Goal: Information Seeking & Learning: Find specific page/section

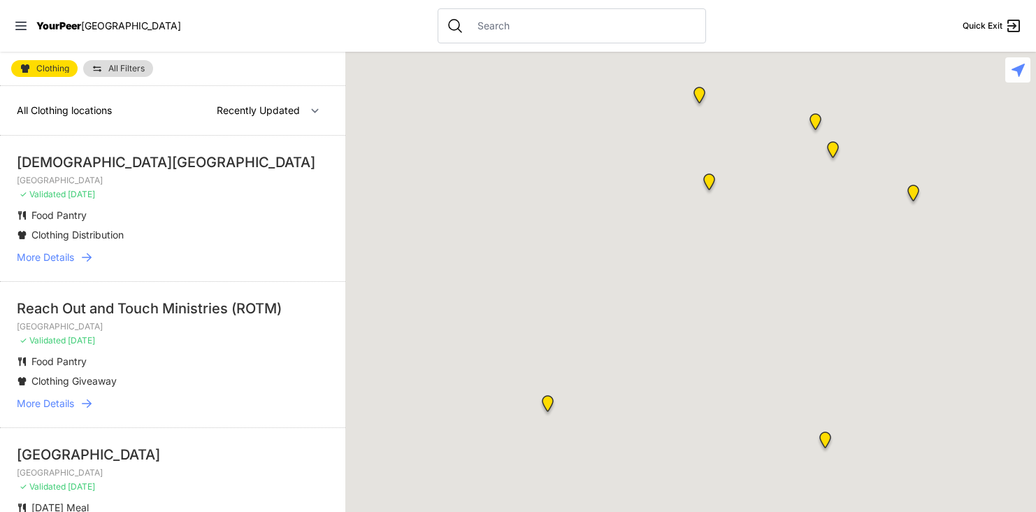
select select "recentlyUpdated"
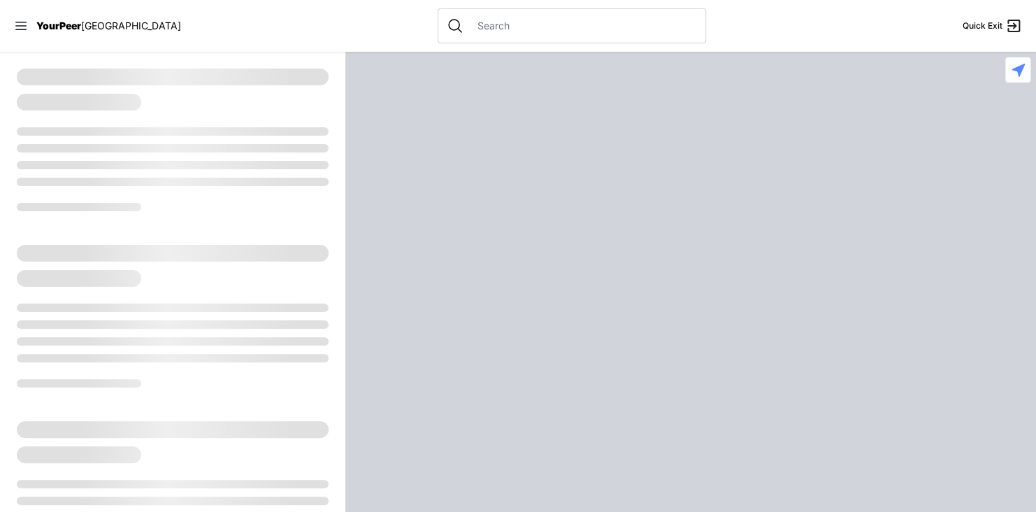
select select "recentlyUpdated"
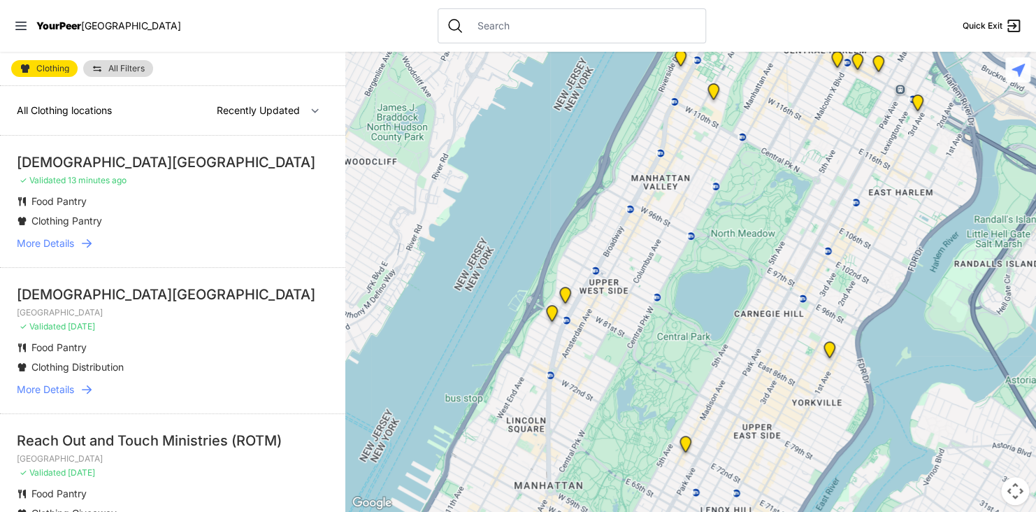
click at [65, 238] on span "More Details" at bounding box center [45, 243] width 57 height 14
click at [64, 243] on span "More Details" at bounding box center [45, 243] width 57 height 14
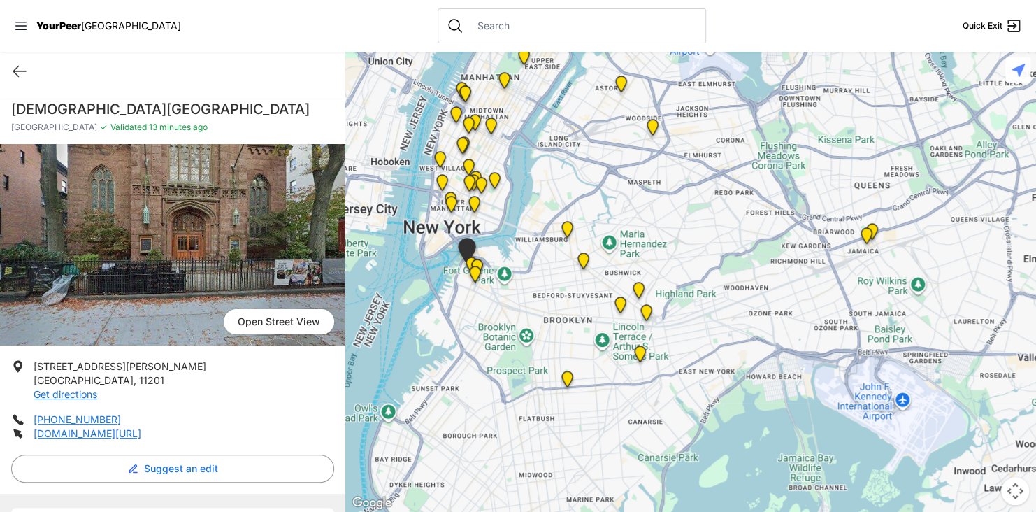
select select "recentlyUpdated"
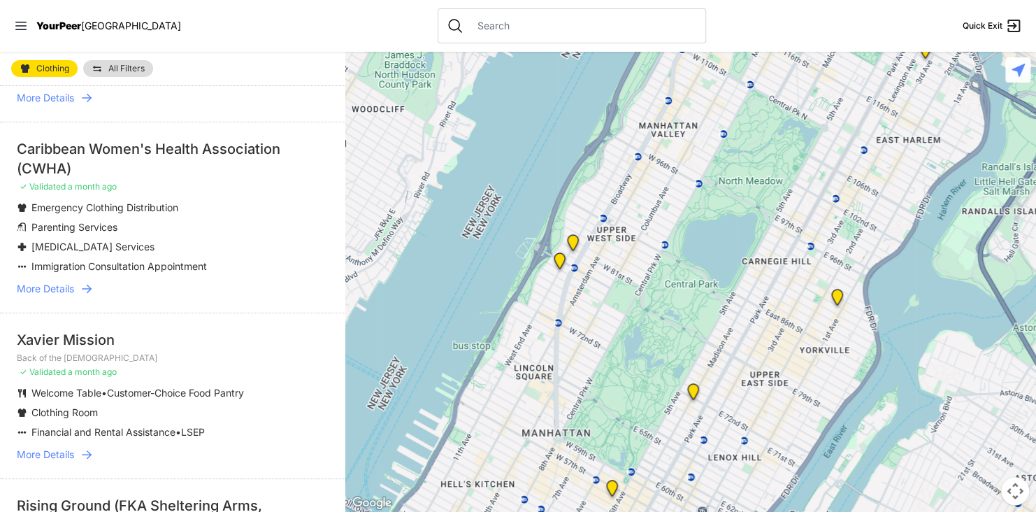
scroll to position [839, 0]
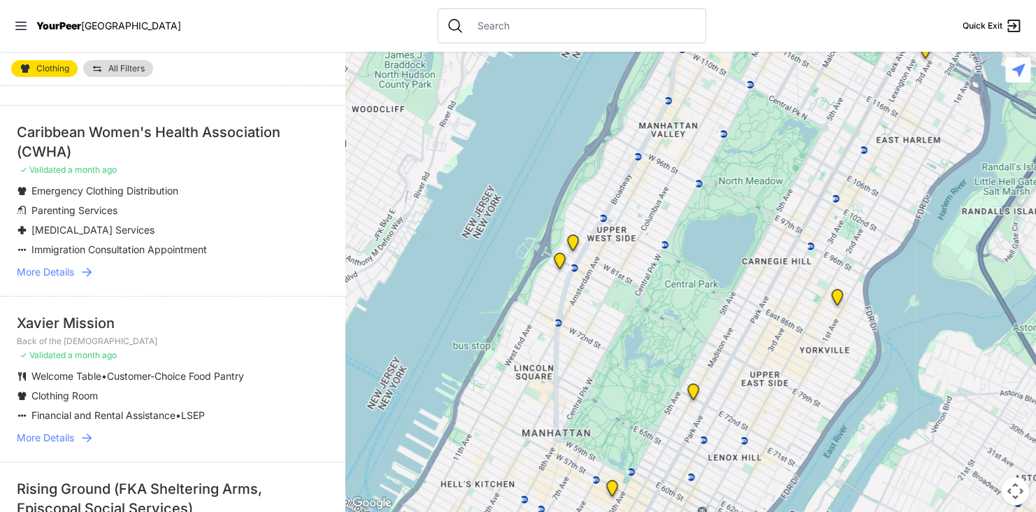
click at [68, 271] on span "More Details" at bounding box center [45, 272] width 57 height 14
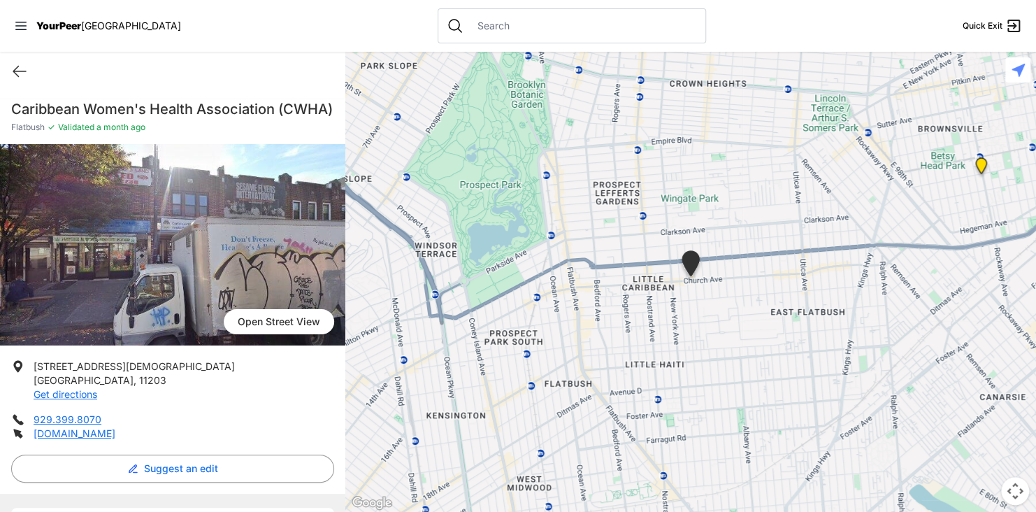
click at [183, 269] on img at bounding box center [172, 244] width 345 height 201
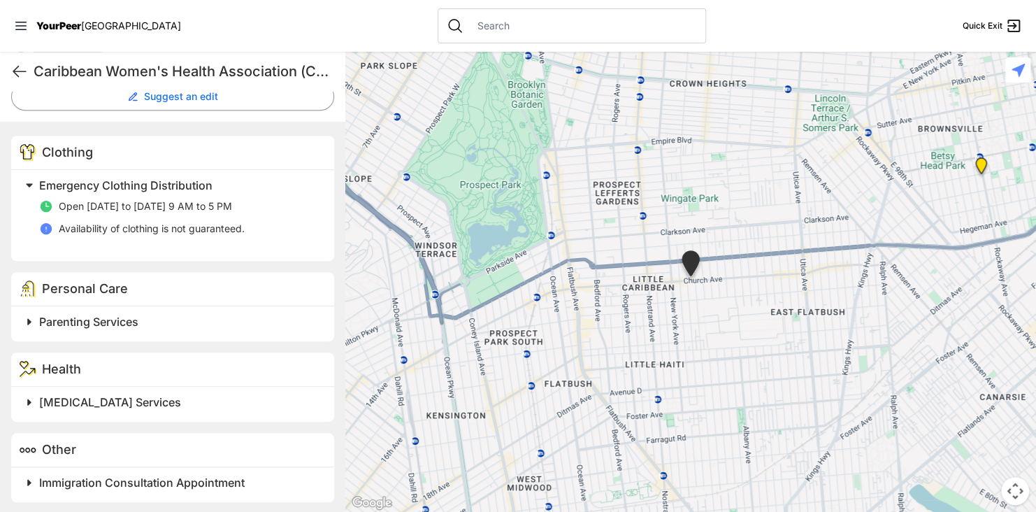
scroll to position [394, 0]
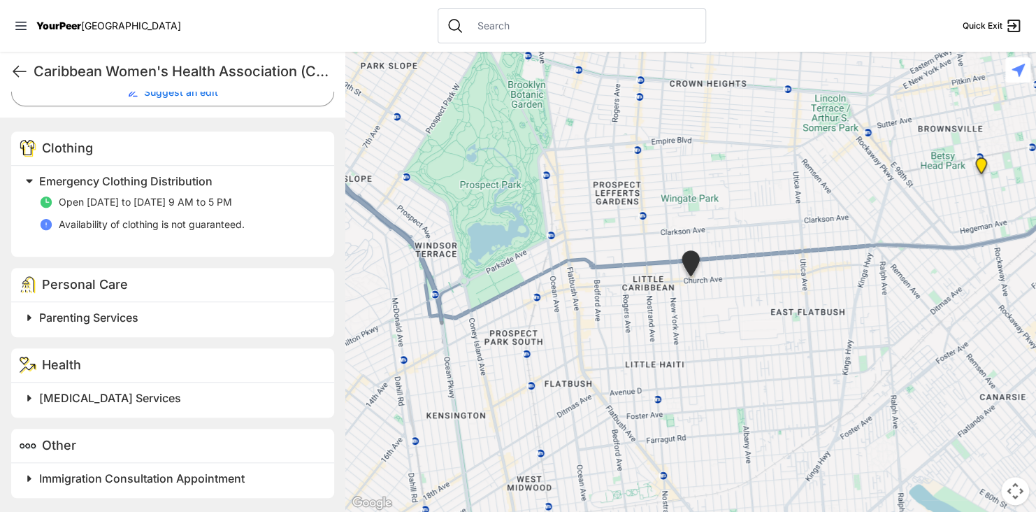
click at [102, 322] on span "Parenting Services" at bounding box center [88, 318] width 99 height 14
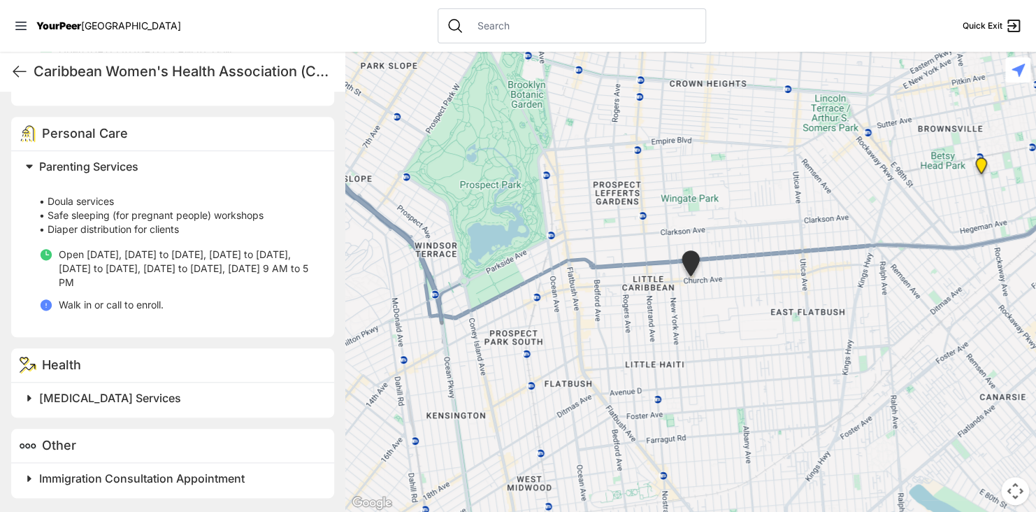
scroll to position [546, 0]
click at [120, 394] on h2 "HIV Services" at bounding box center [178, 398] width 278 height 17
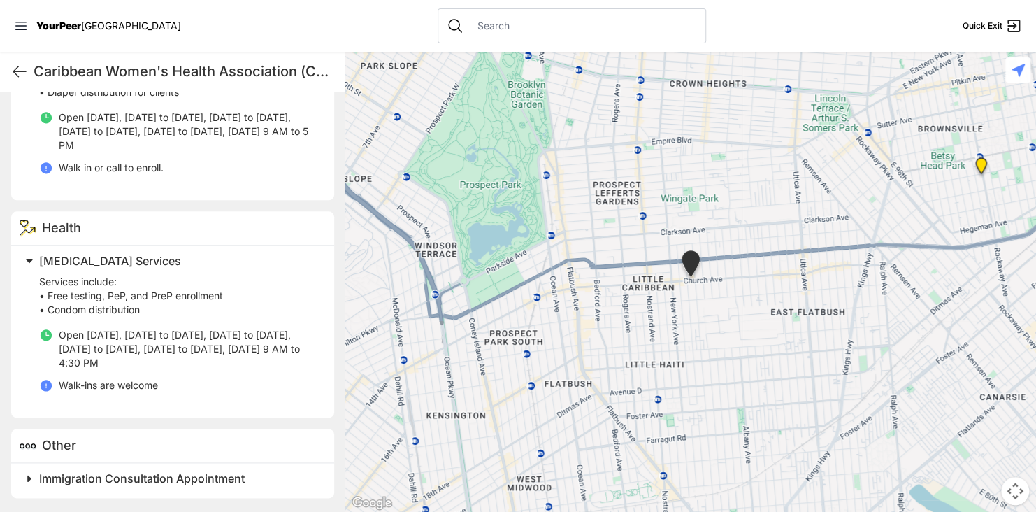
scroll to position [683, 0]
click at [59, 471] on span "Immigration Consultation Appointment" at bounding box center [142, 478] width 206 height 14
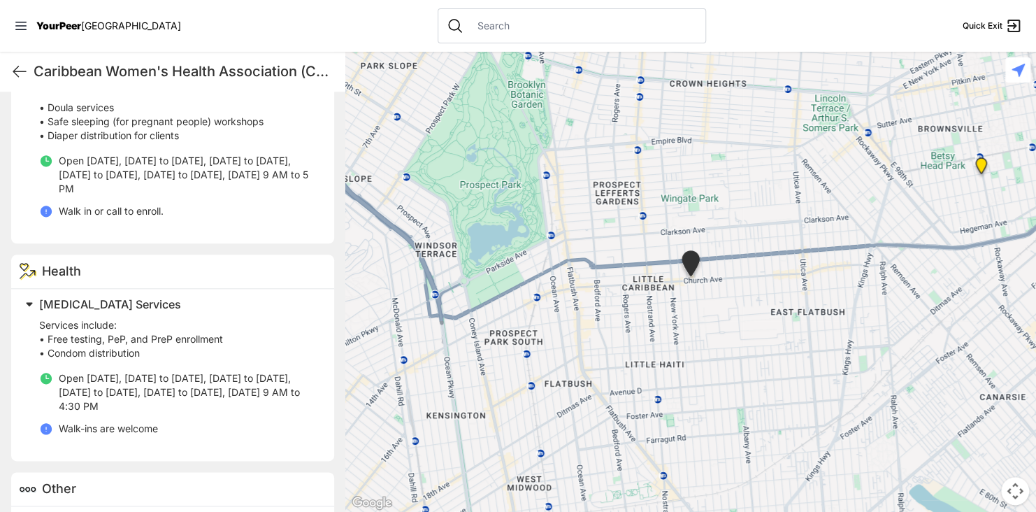
scroll to position [629, 0]
